Goal: Task Accomplishment & Management: Manage account settings

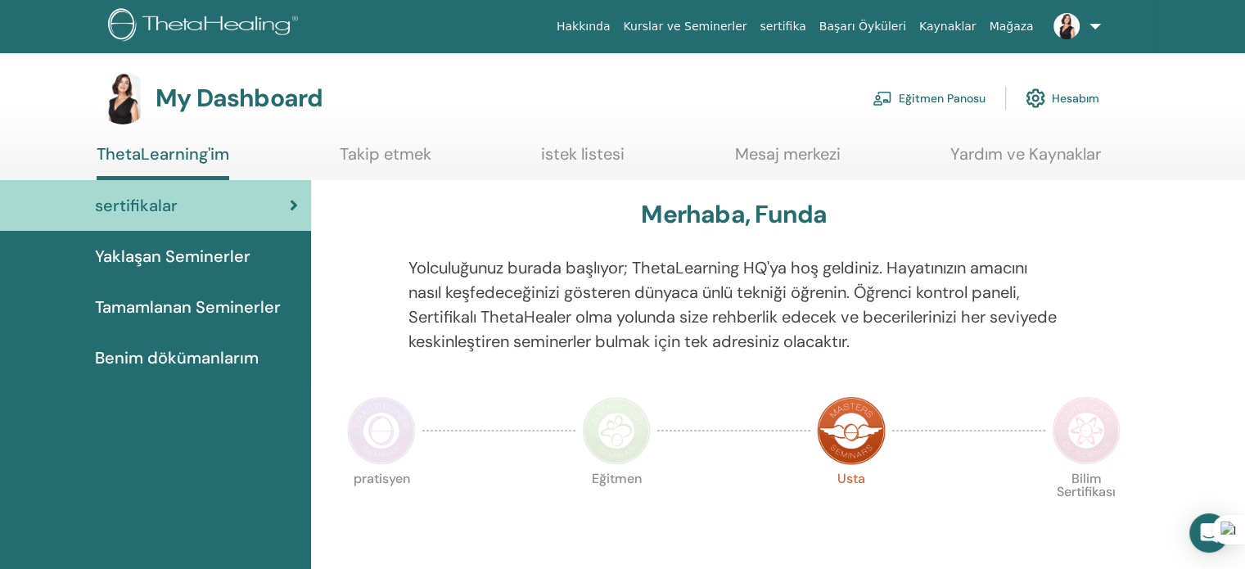
click at [933, 96] on link "Eğitmen Panosu" at bounding box center [929, 98] width 113 height 36
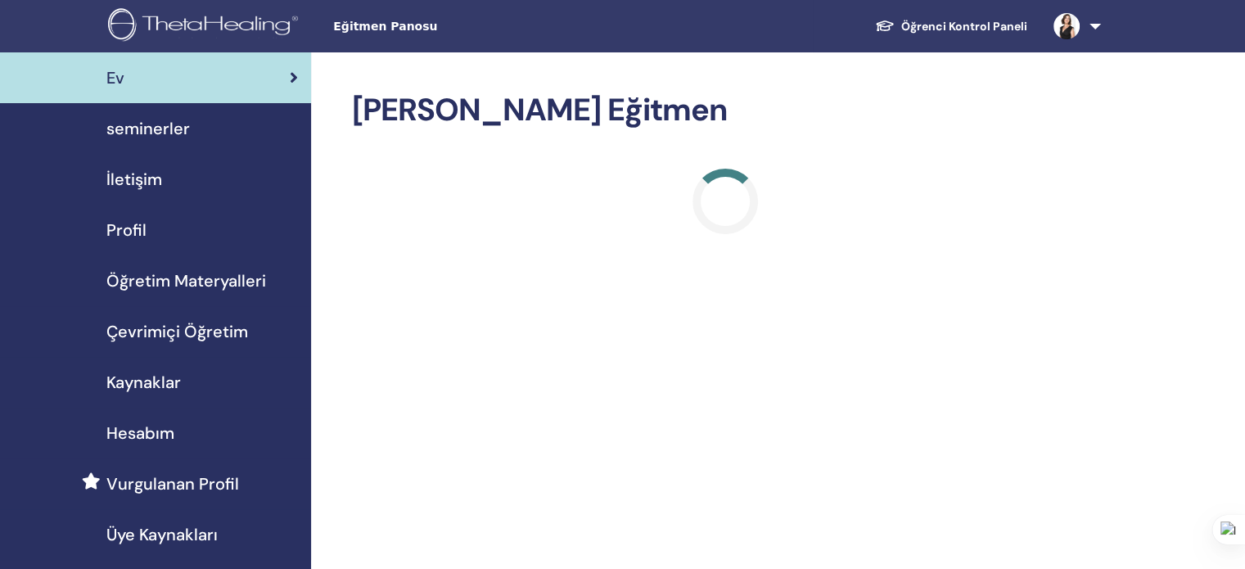
click at [129, 228] on span "Profil" at bounding box center [126, 230] width 40 height 25
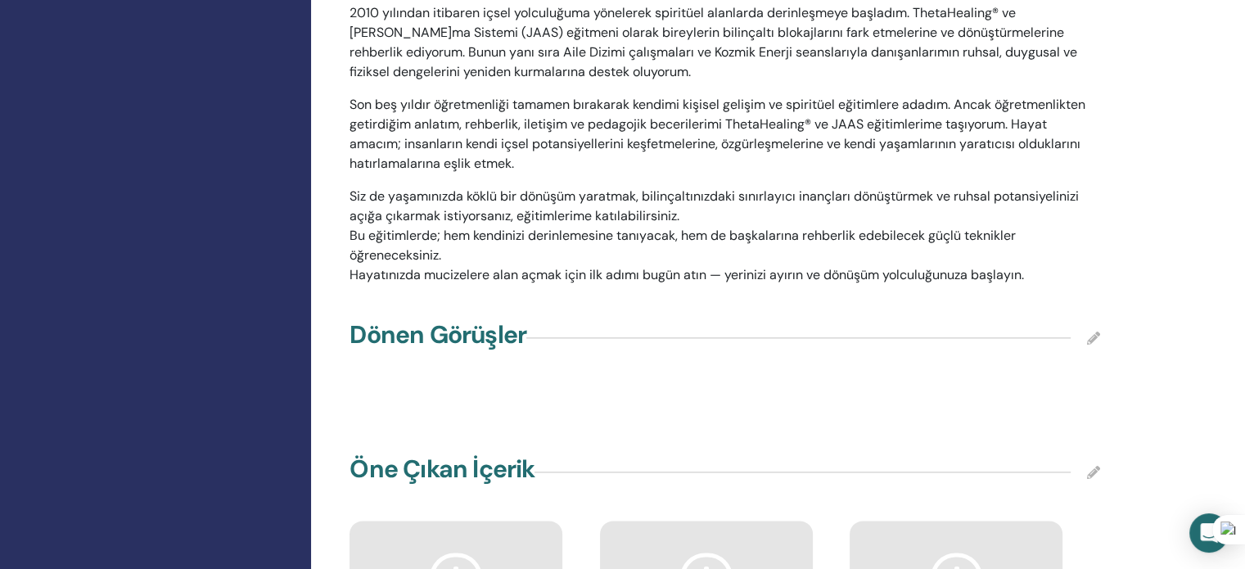
scroll to position [1964, 0]
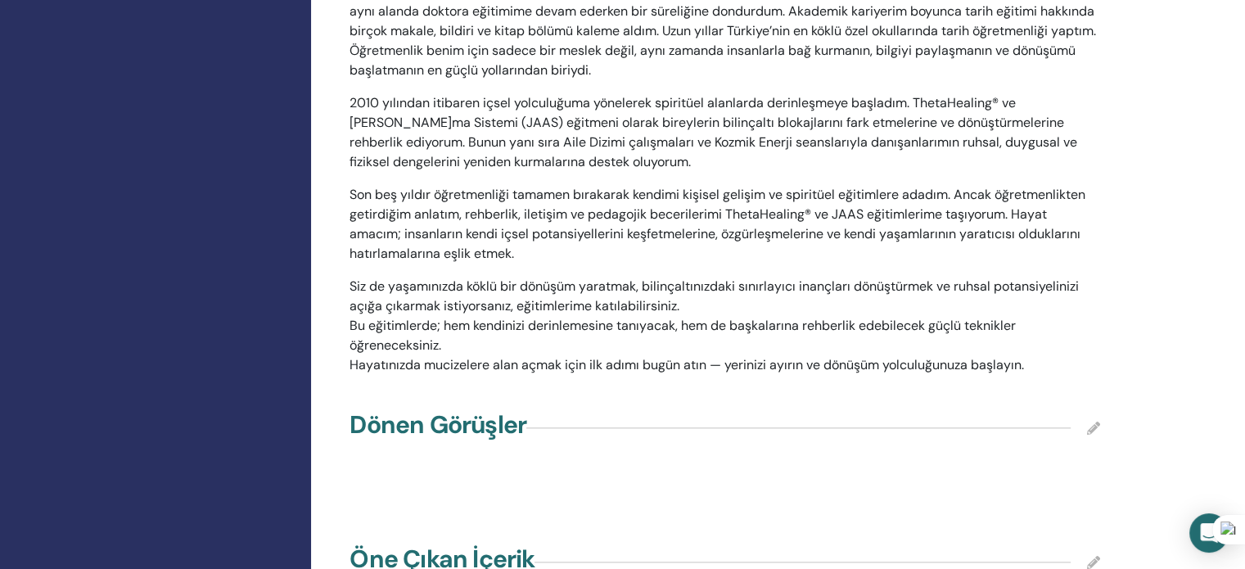
click at [1094, 422] on icon at bounding box center [1093, 428] width 13 height 13
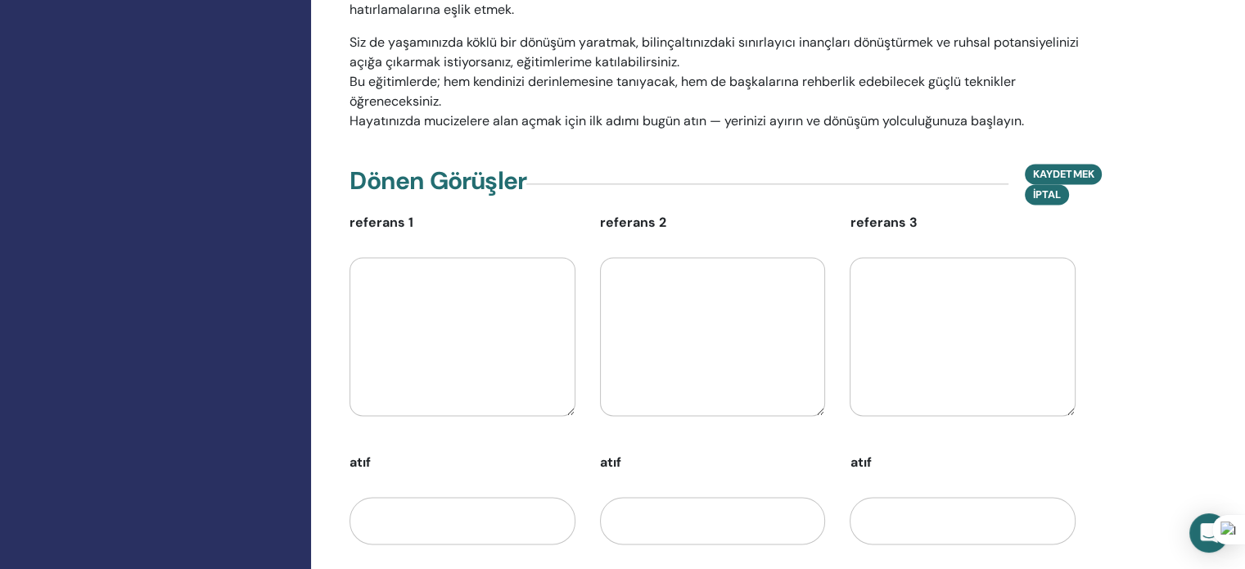
scroll to position [2374, 0]
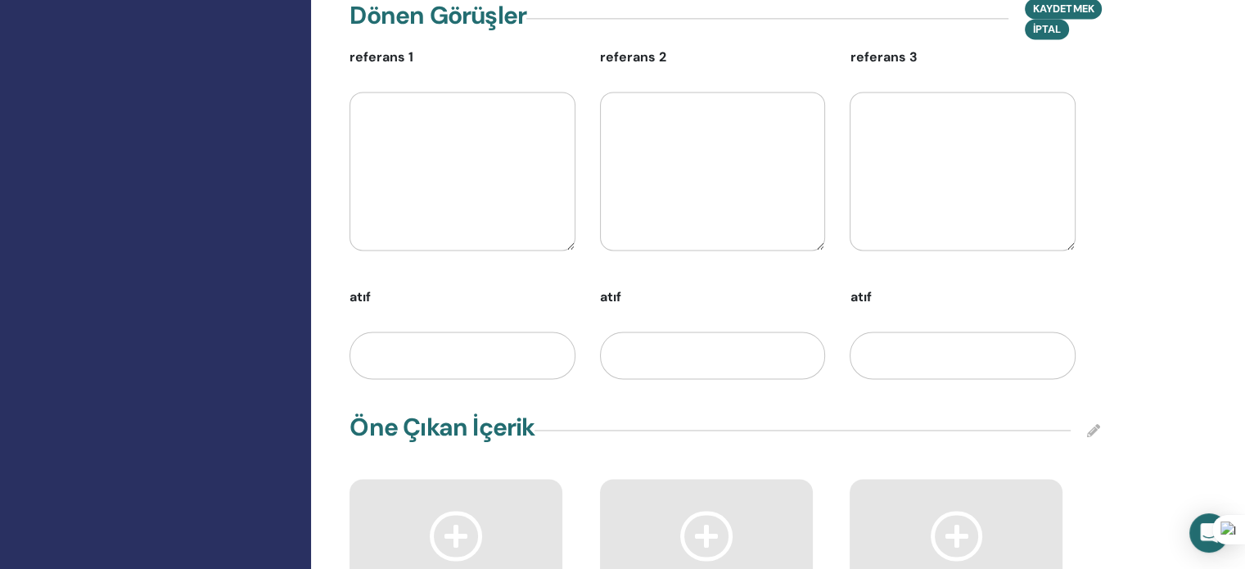
click at [435, 118] on textarea at bounding box center [463, 171] width 226 height 159
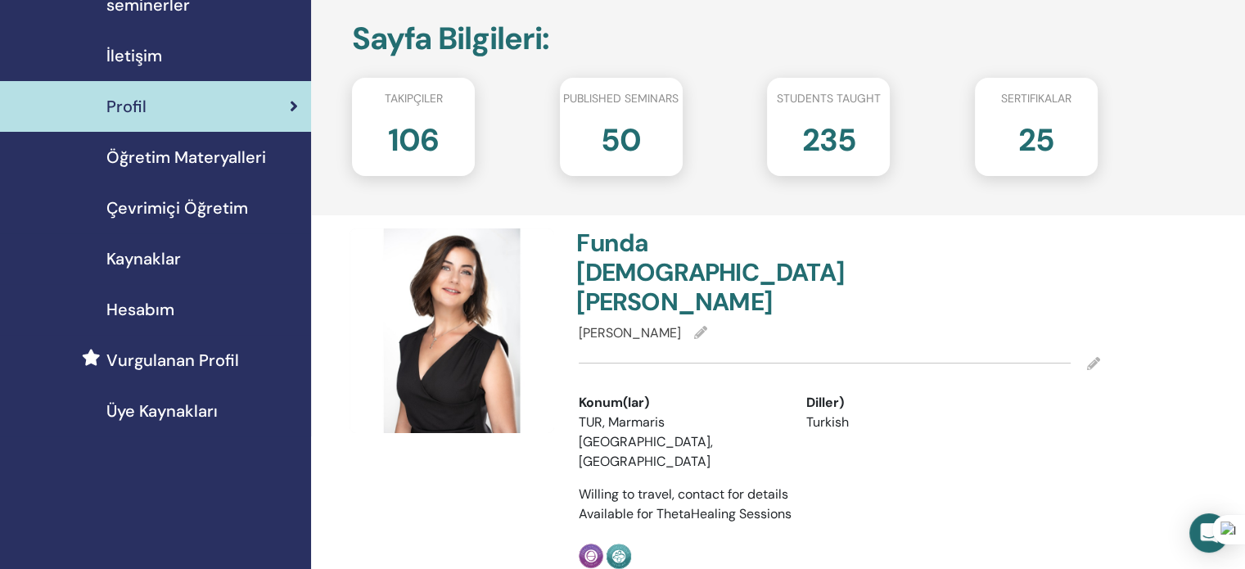
scroll to position [0, 0]
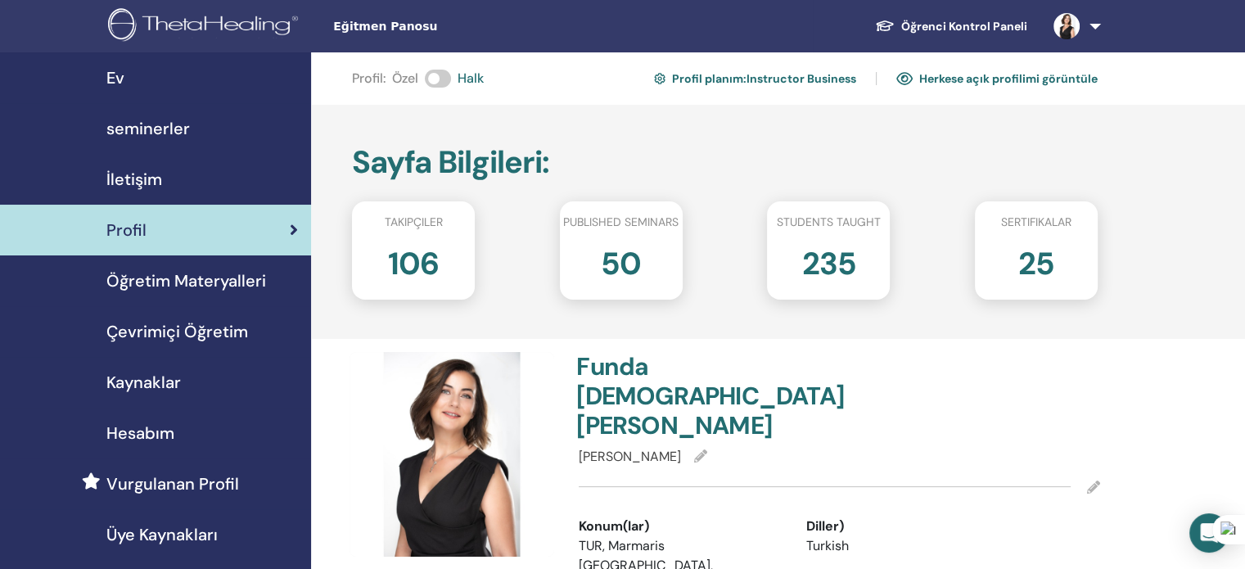
click at [999, 73] on link "Herkese açık profilimi görüntüle" at bounding box center [996, 78] width 201 height 26
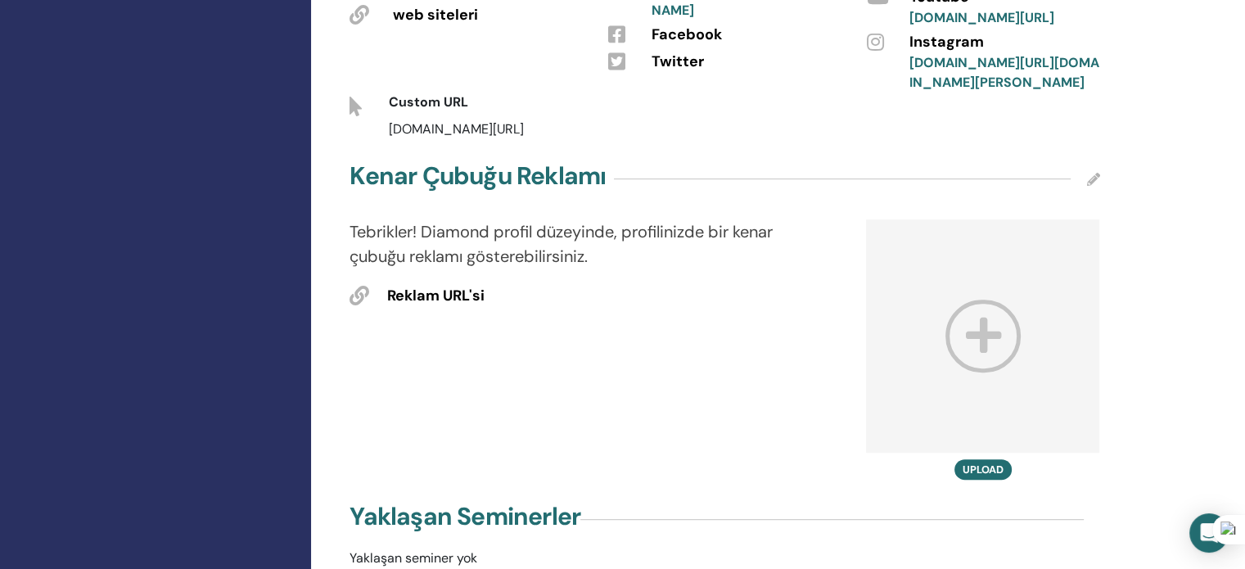
scroll to position [819, 0]
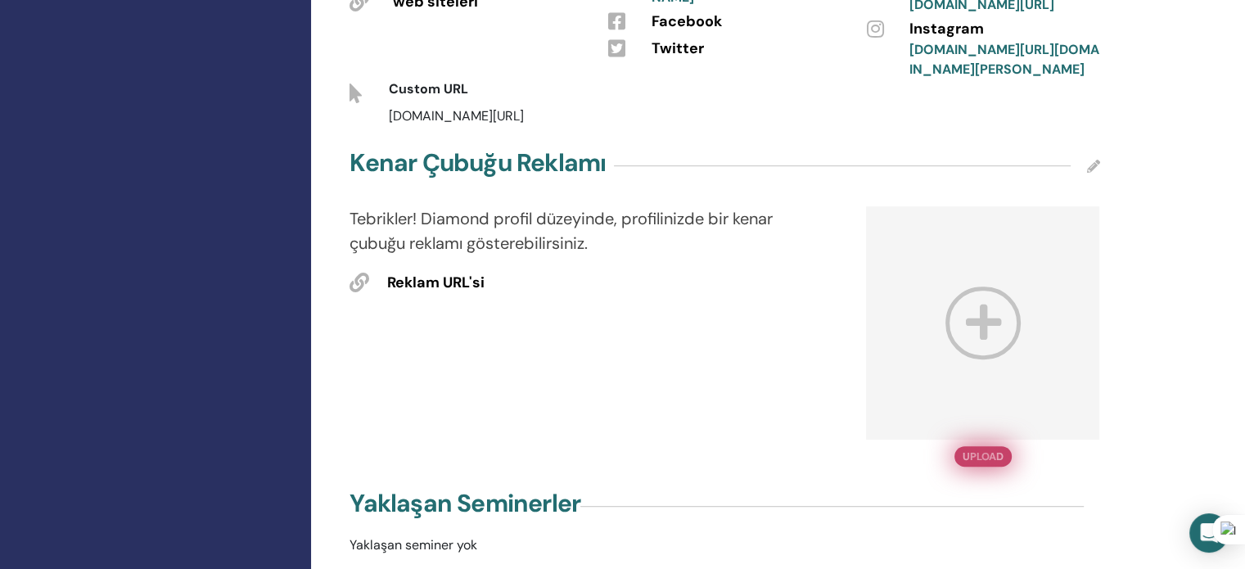
click at [976, 446] on button "Upload" at bounding box center [982, 456] width 57 height 20
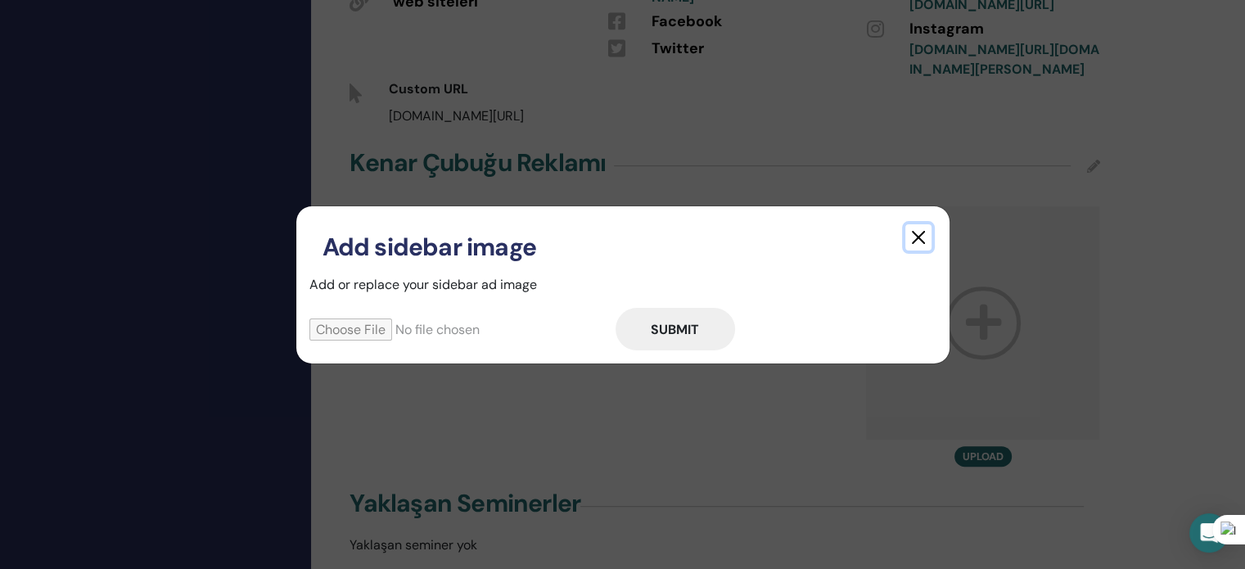
click at [914, 233] on button "button" at bounding box center [918, 237] width 26 height 26
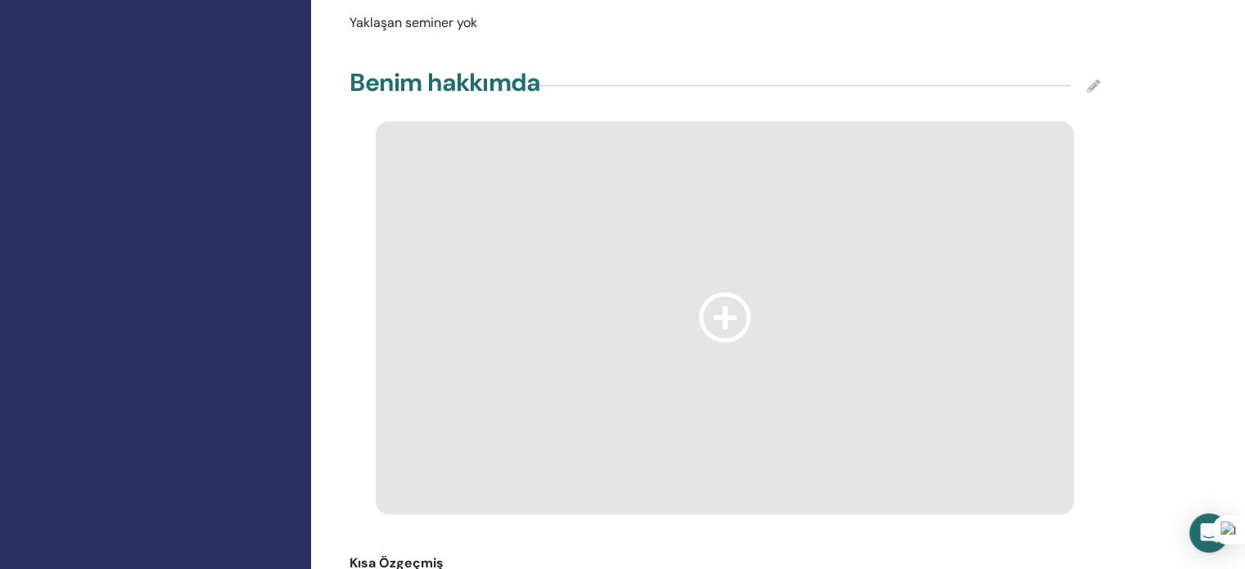
scroll to position [1391, 0]
